Goal: Navigation & Orientation: Find specific page/section

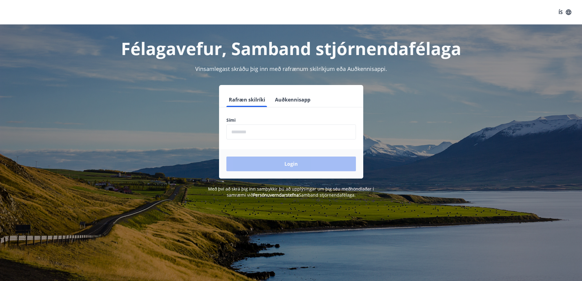
click at [250, 134] on input "phone" at bounding box center [291, 131] width 130 height 15
type input "********"
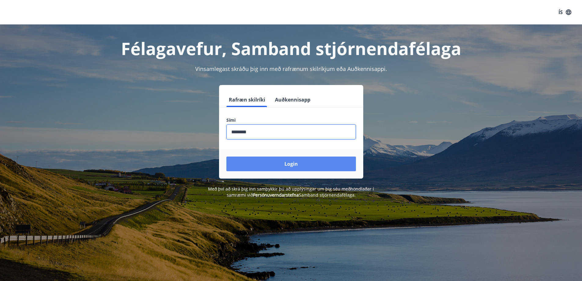
click at [319, 160] on button "Login" at bounding box center [291, 163] width 130 height 15
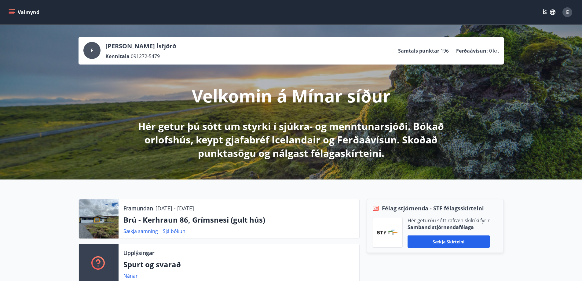
click at [12, 13] on icon "menu" at bounding box center [12, 12] width 7 height 1
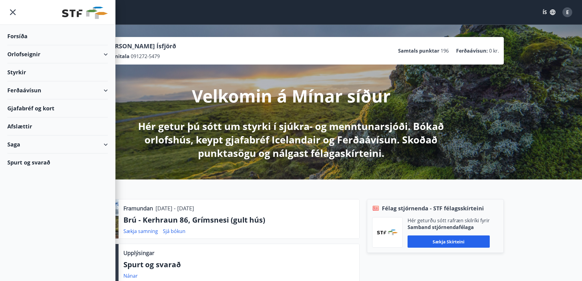
click at [17, 90] on div "Ferðaávísun" at bounding box center [57, 90] width 101 height 18
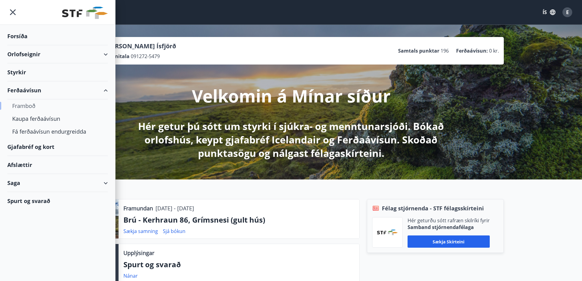
click at [22, 105] on div "Framboð" at bounding box center [57, 105] width 91 height 13
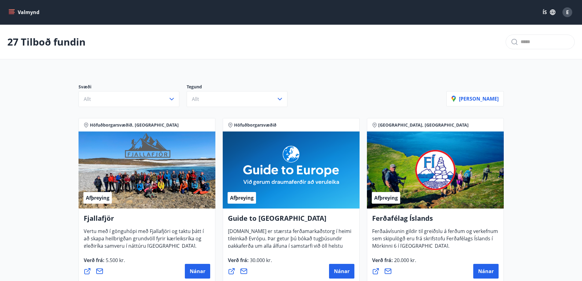
click at [9, 13] on icon "menu" at bounding box center [12, 12] width 6 height 6
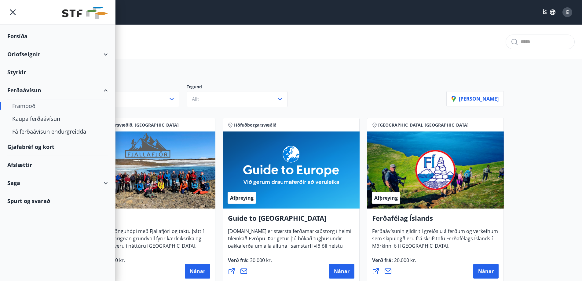
click at [30, 143] on div "Gjafabréf og kort" at bounding box center [57, 147] width 101 height 18
click at [13, 12] on icon "menu" at bounding box center [13, 12] width 6 height 6
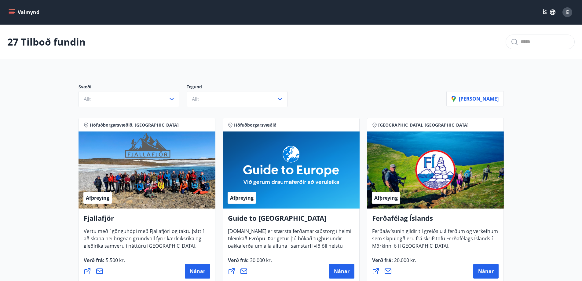
click at [565, 11] on div "E" at bounding box center [567, 12] width 10 height 10
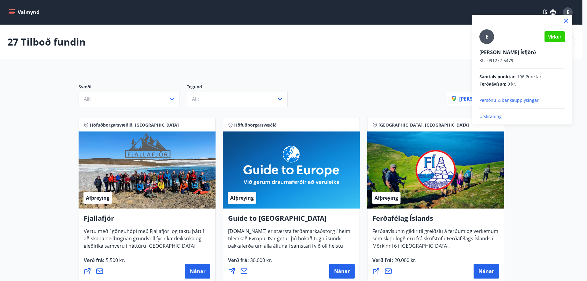
click at [492, 117] on p "Útskráning" at bounding box center [522, 116] width 86 height 6
